Goal: Task Accomplishment & Management: Manage account settings

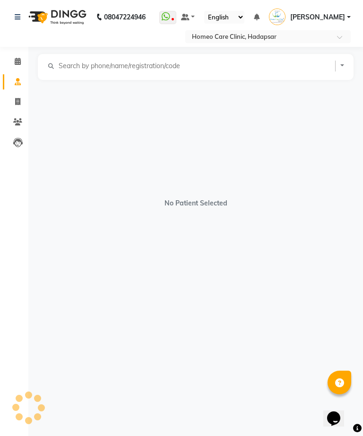
select select "[DEMOGRAPHIC_DATA]"
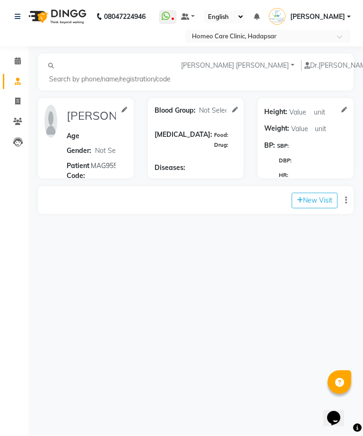
click at [314, 203] on button "New Visit" at bounding box center [315, 201] width 46 height 16
select select "985"
select select "inPerson"
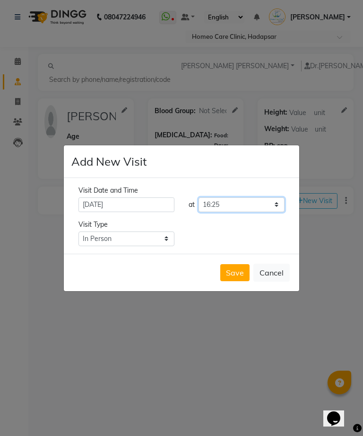
click at [260, 212] on select "Select time 09:00 09:05 09:10 09:15 09:20 09:25 09:30 09:35 09:40 09:45 09:50 0…" at bounding box center [242, 204] width 86 height 15
click at [268, 212] on select "Select time 09:00 09:05 09:10 09:15 09:20 09:25 09:30 09:35 09:40 09:45 09:50 0…" at bounding box center [242, 204] width 86 height 15
select select "940"
click at [154, 246] on select "Select Type In Person Video Phone Chat" at bounding box center [127, 238] width 96 height 15
select select "video"
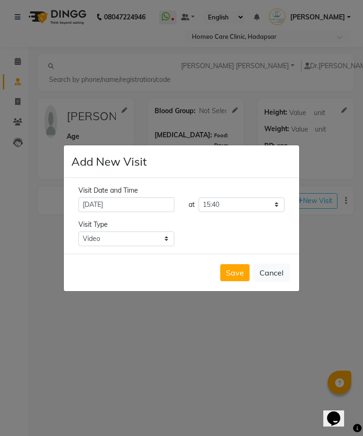
click at [232, 281] on button "Save" at bounding box center [234, 272] width 29 height 17
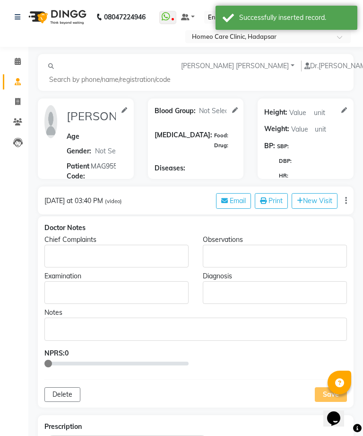
type input "[PERSON_NAME] [PERSON_NAME]"
select select "[DEMOGRAPHIC_DATA]"
type input "MAG955"
click at [134, 258] on p "Rich Text Editor, main" at bounding box center [116, 256] width 135 height 10
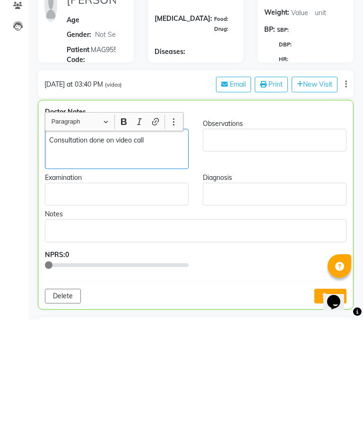
click at [125, 269] on p "Rich Text Editor, main" at bounding box center [116, 274] width 135 height 10
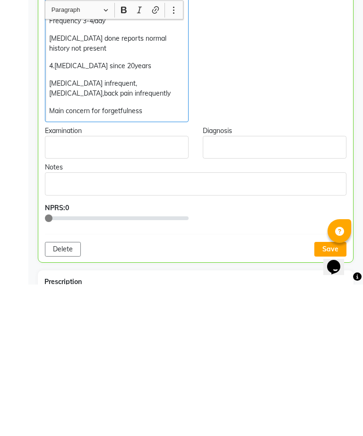
scroll to position [350, 0]
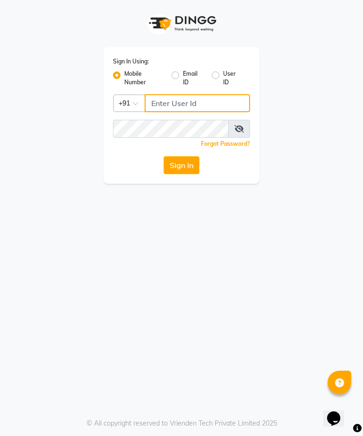
click at [178, 104] on input "Username" at bounding box center [197, 103] width 105 height 18
type input "9689358888"
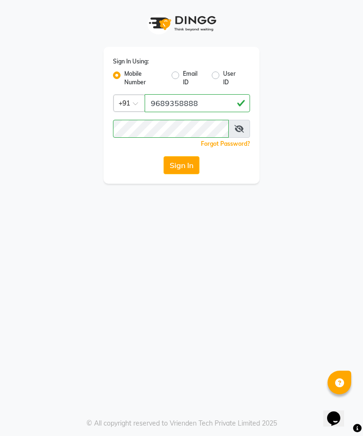
click at [241, 132] on icon at bounding box center [239, 129] width 9 height 8
click at [181, 166] on button "Sign In" at bounding box center [182, 165] width 36 height 18
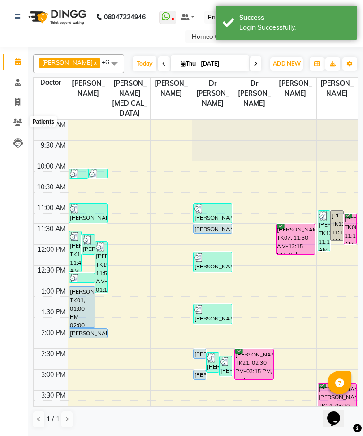
click at [22, 119] on span at bounding box center [17, 122] width 17 height 11
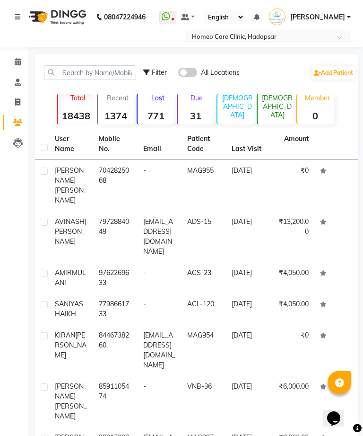
click at [234, 180] on td "[DATE]" at bounding box center [248, 185] width 44 height 51
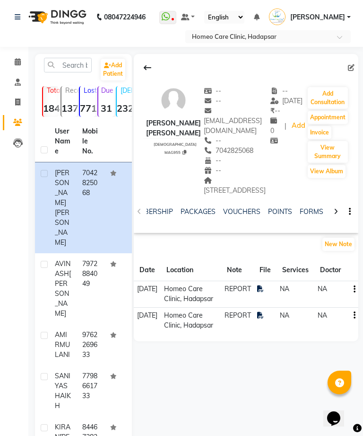
click at [308, 210] on link "FORMS" at bounding box center [312, 211] width 24 height 9
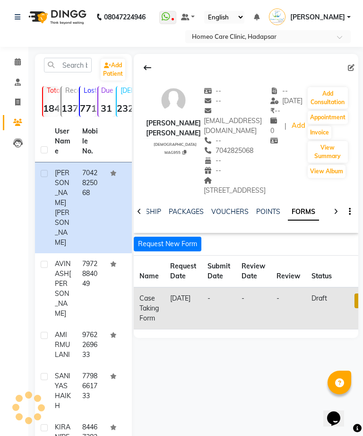
scroll to position [0, 211]
click at [355, 305] on link at bounding box center [361, 300] width 12 height 15
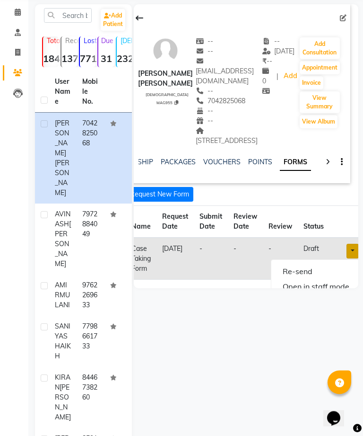
scroll to position [49, 0]
click at [311, 287] on link "Open in staff mode" at bounding box center [315, 286] width 89 height 15
